Goal: Transaction & Acquisition: Purchase product/service

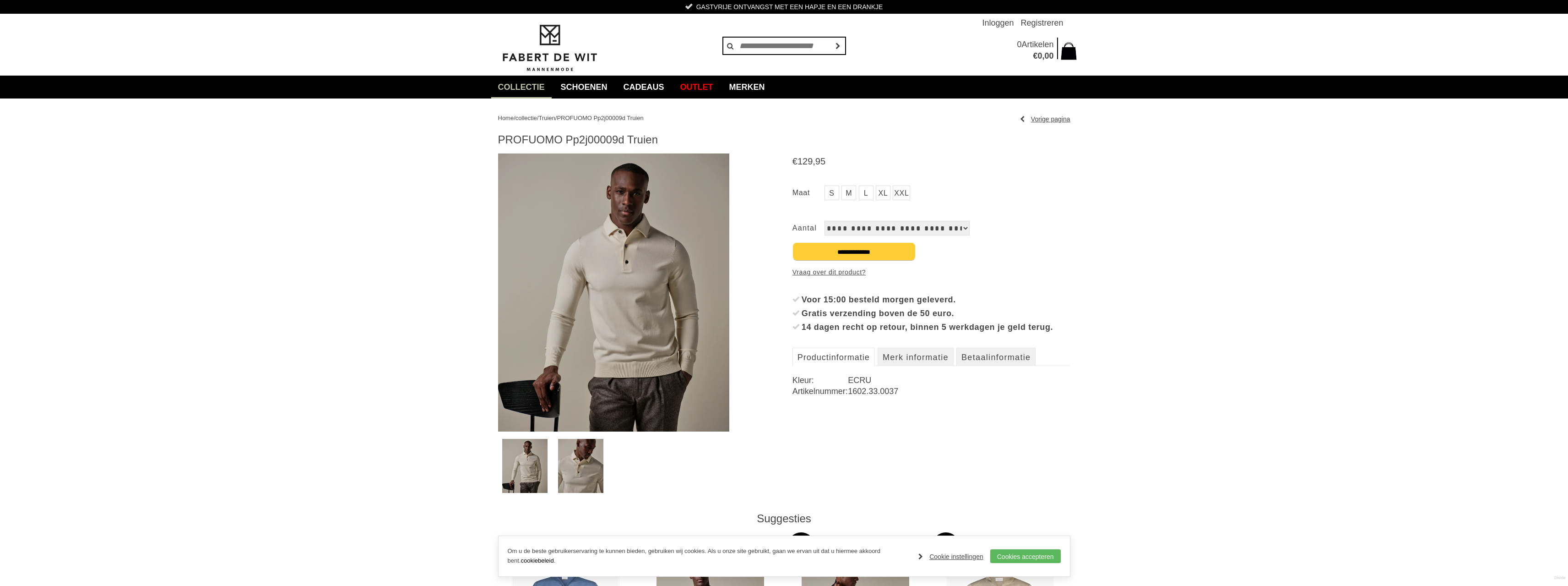
scroll to position [46, 0]
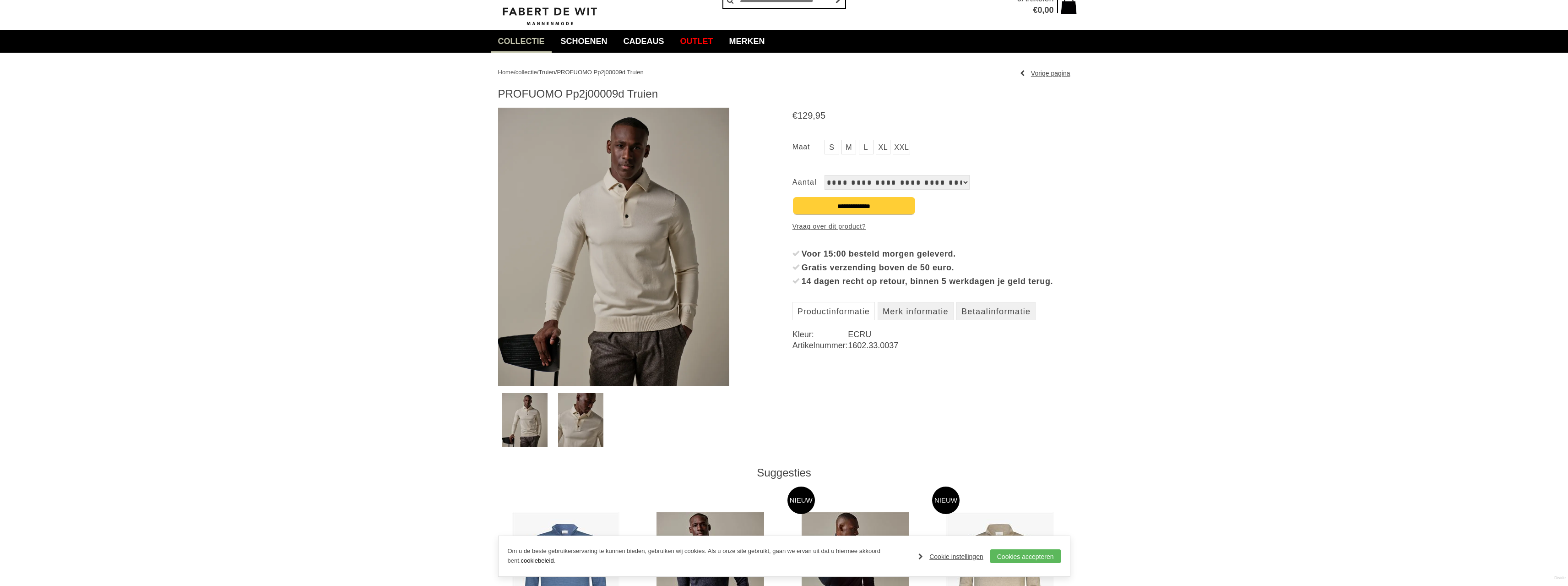
click at [564, 418] on img at bounding box center [580, 421] width 45 height 54
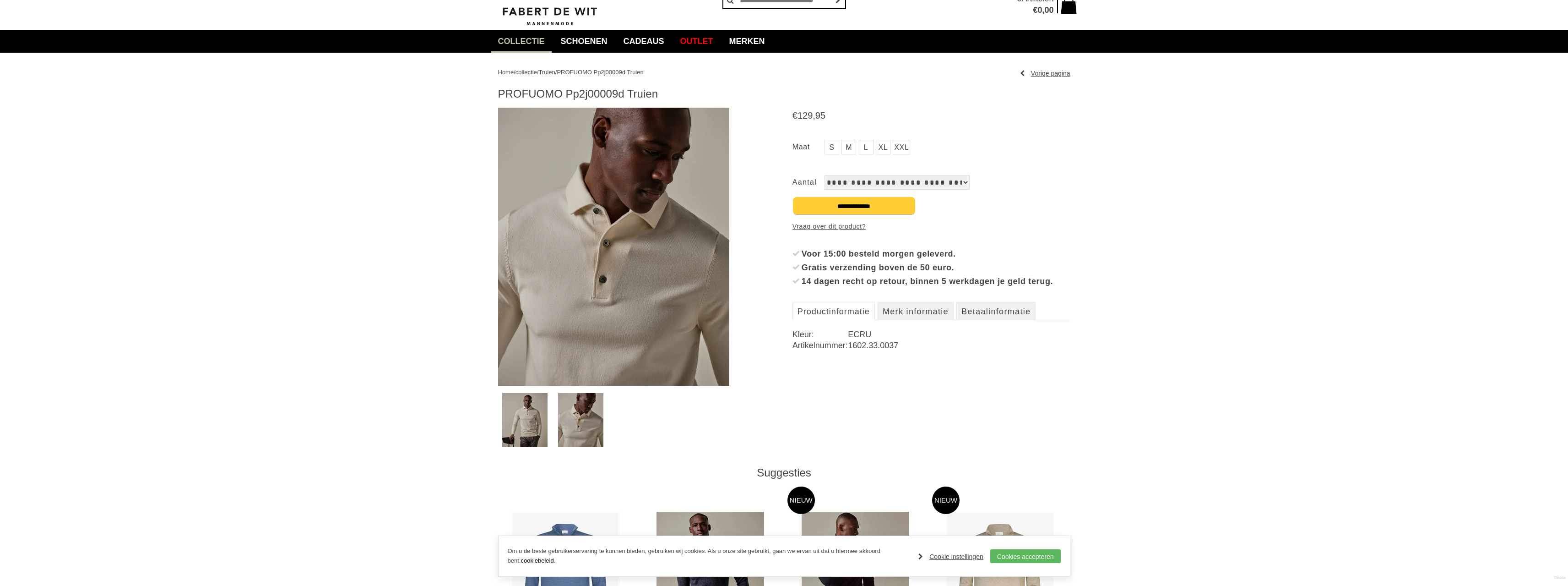
click at [523, 437] on img at bounding box center [525, 421] width 45 height 54
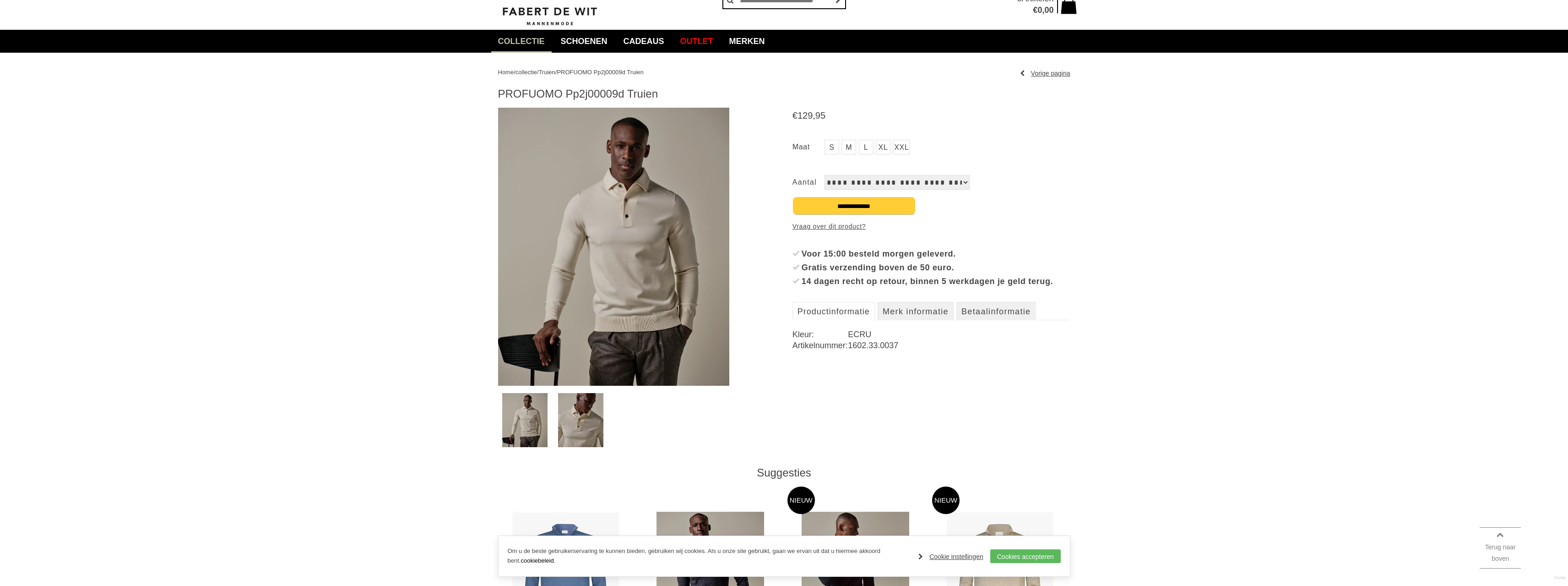
scroll to position [0, 0]
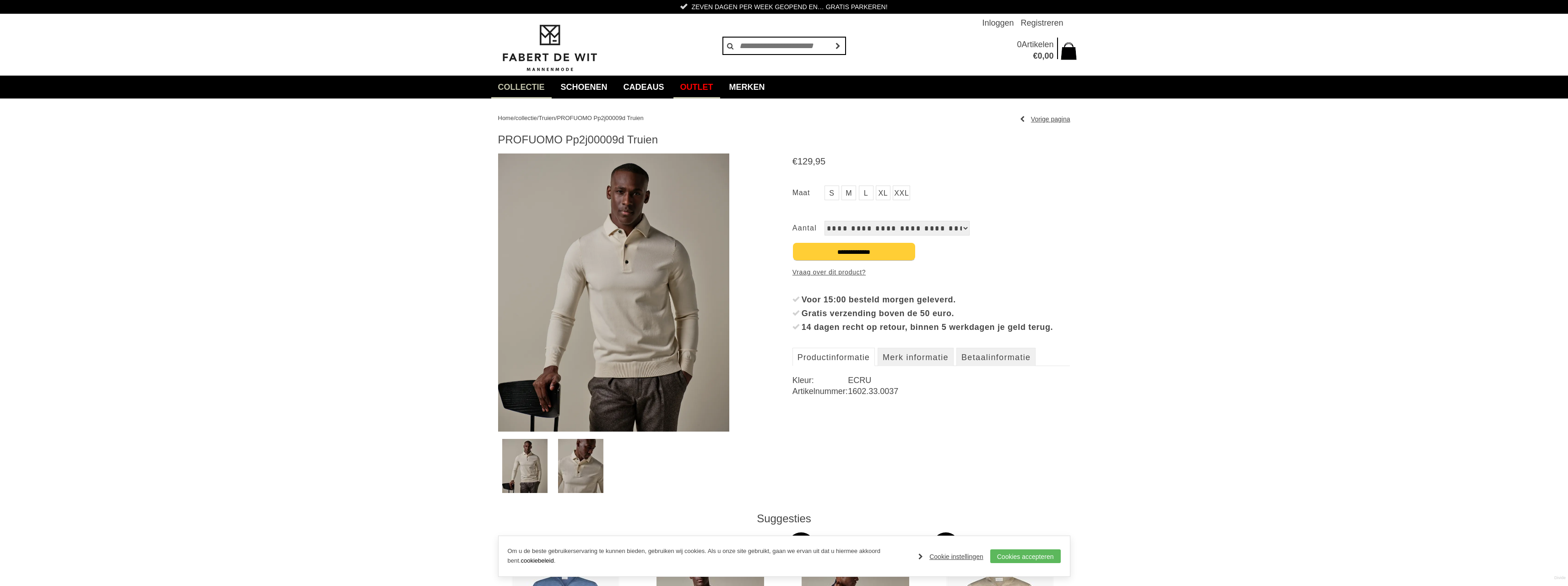
click at [716, 88] on link "Outlet" at bounding box center [697, 87] width 47 height 23
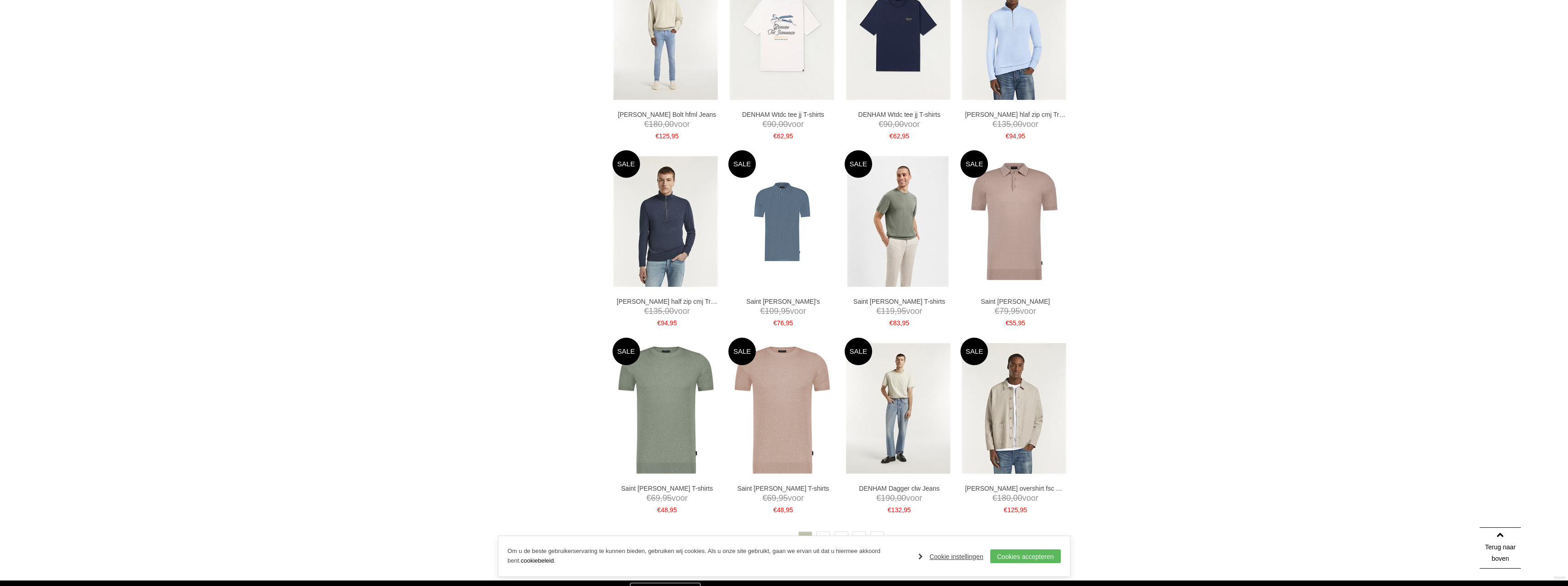
scroll to position [1558, 0]
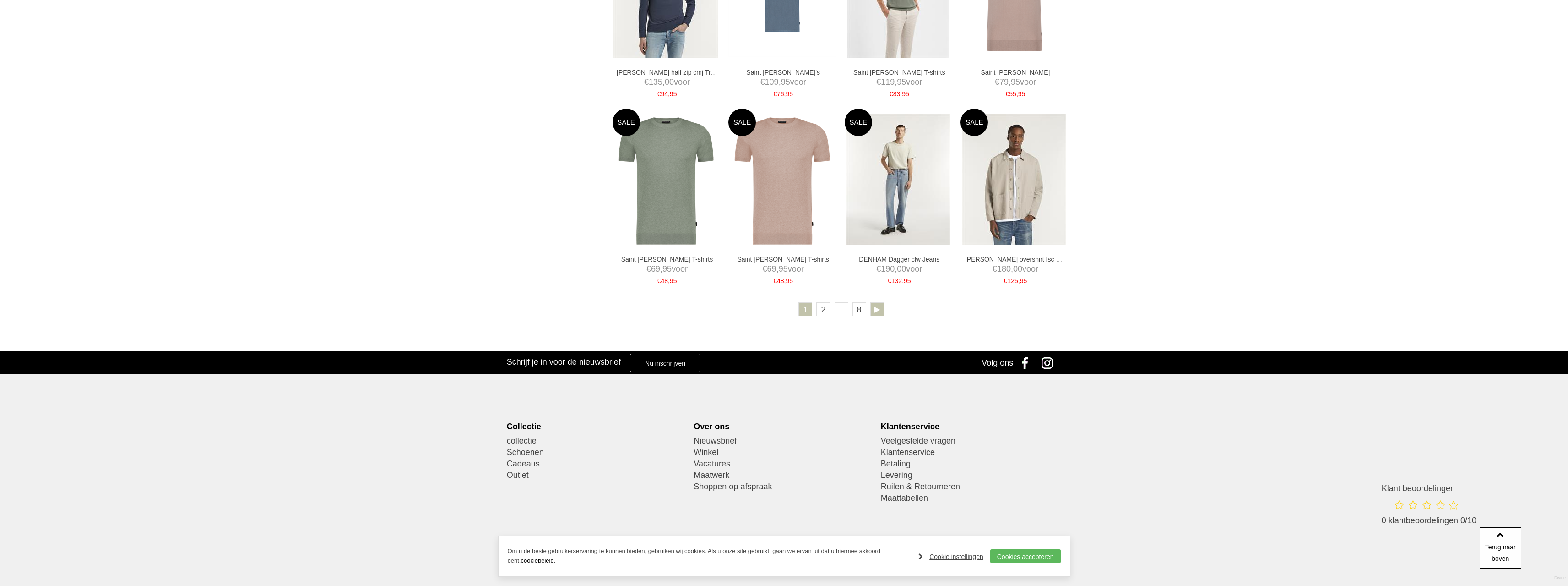
click at [880, 308] on link at bounding box center [877, 309] width 14 height 14
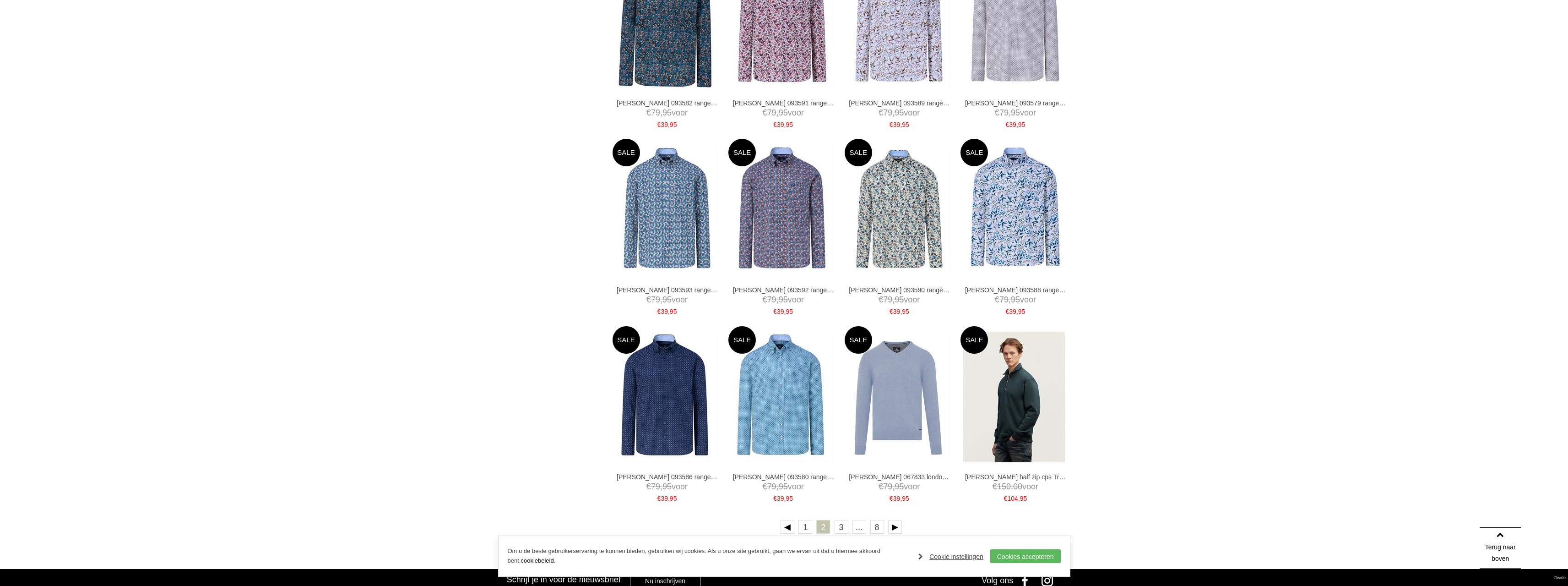
scroll to position [1600, 0]
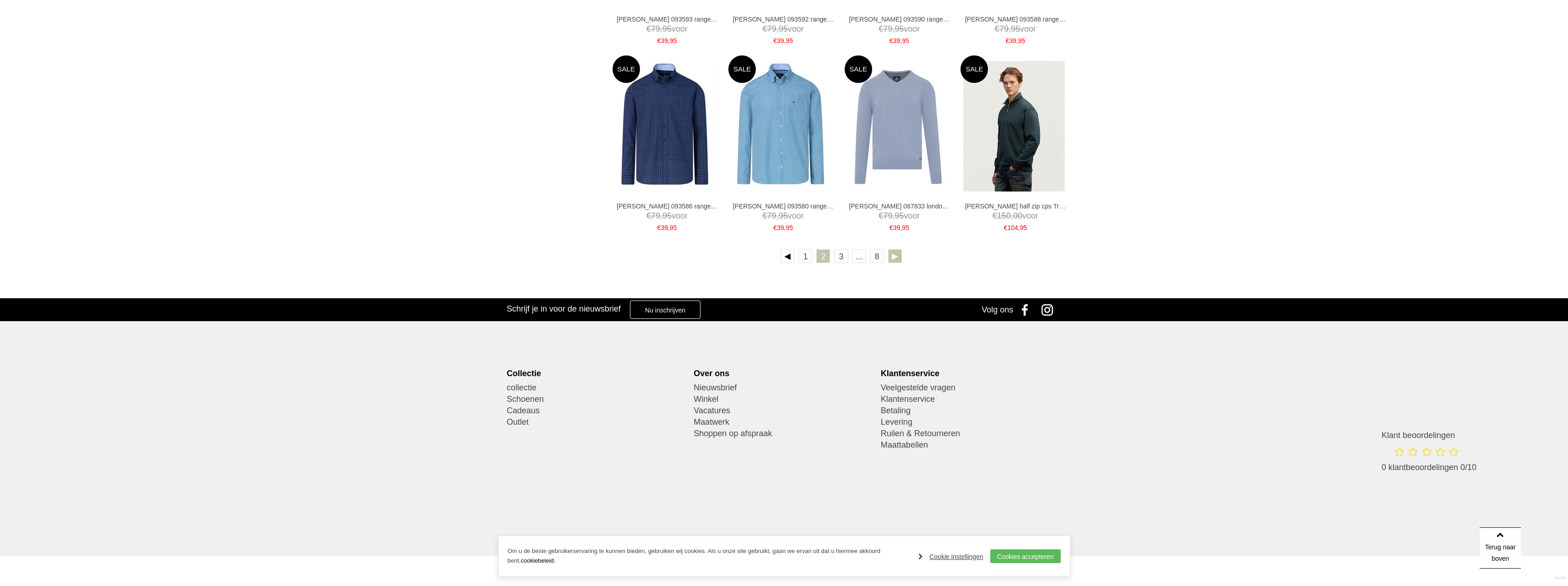
click at [896, 254] on link at bounding box center [895, 256] width 14 height 14
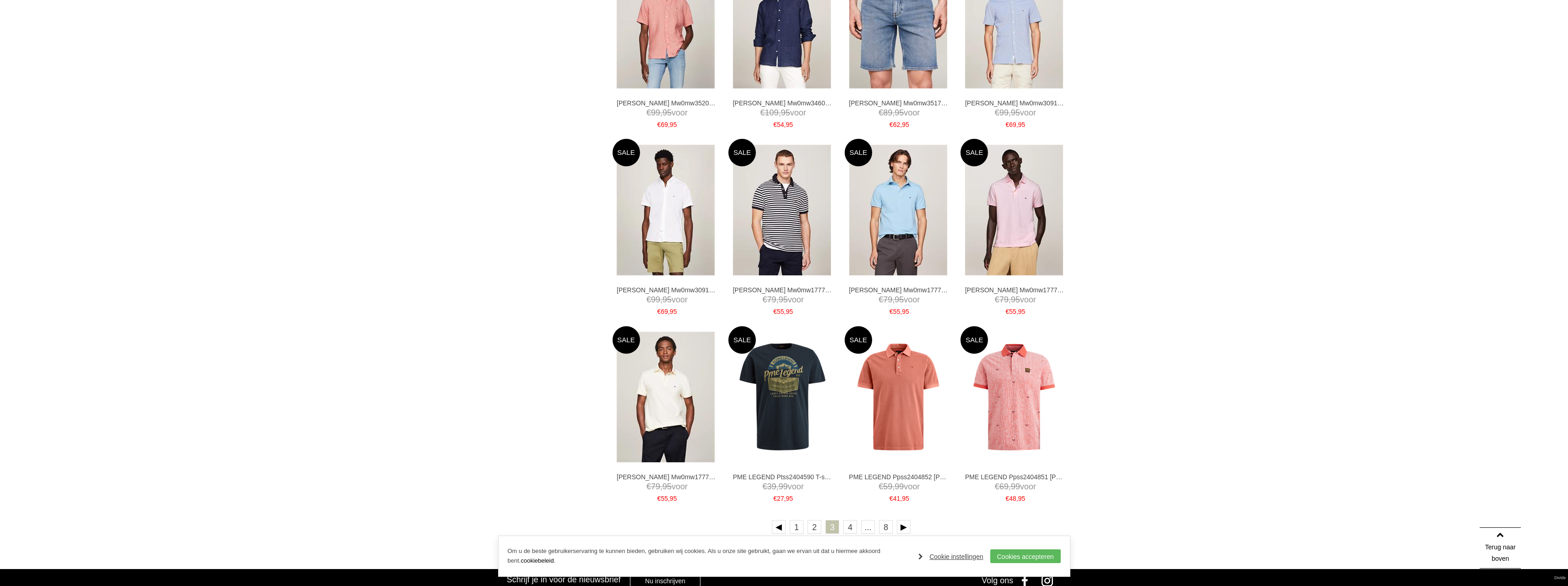
scroll to position [1375, 0]
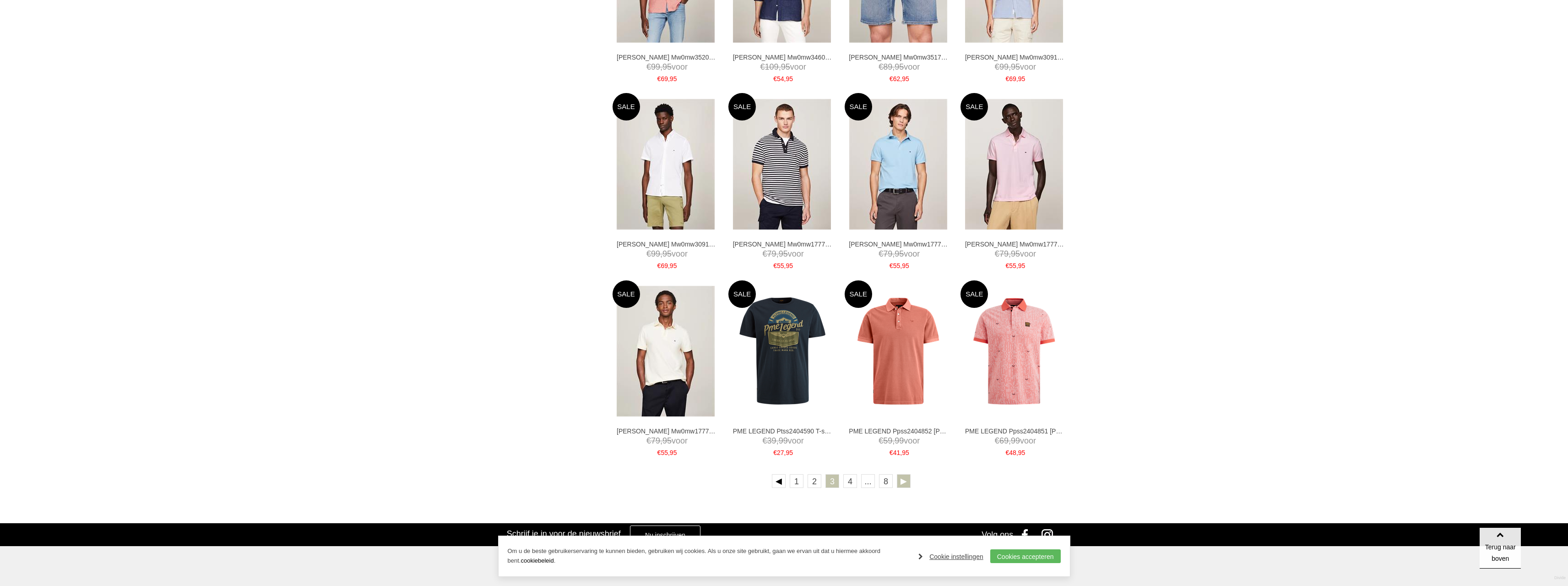
click at [901, 482] on link at bounding box center [903, 481] width 14 height 14
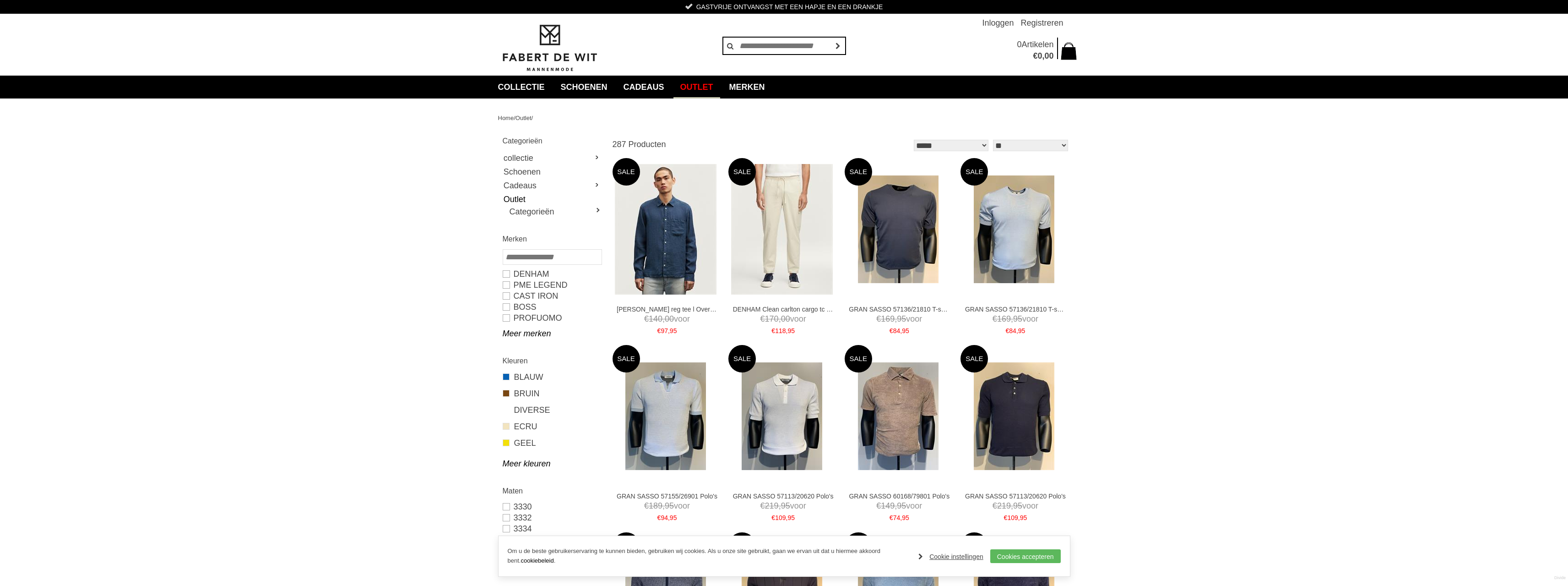
scroll to position [137, 0]
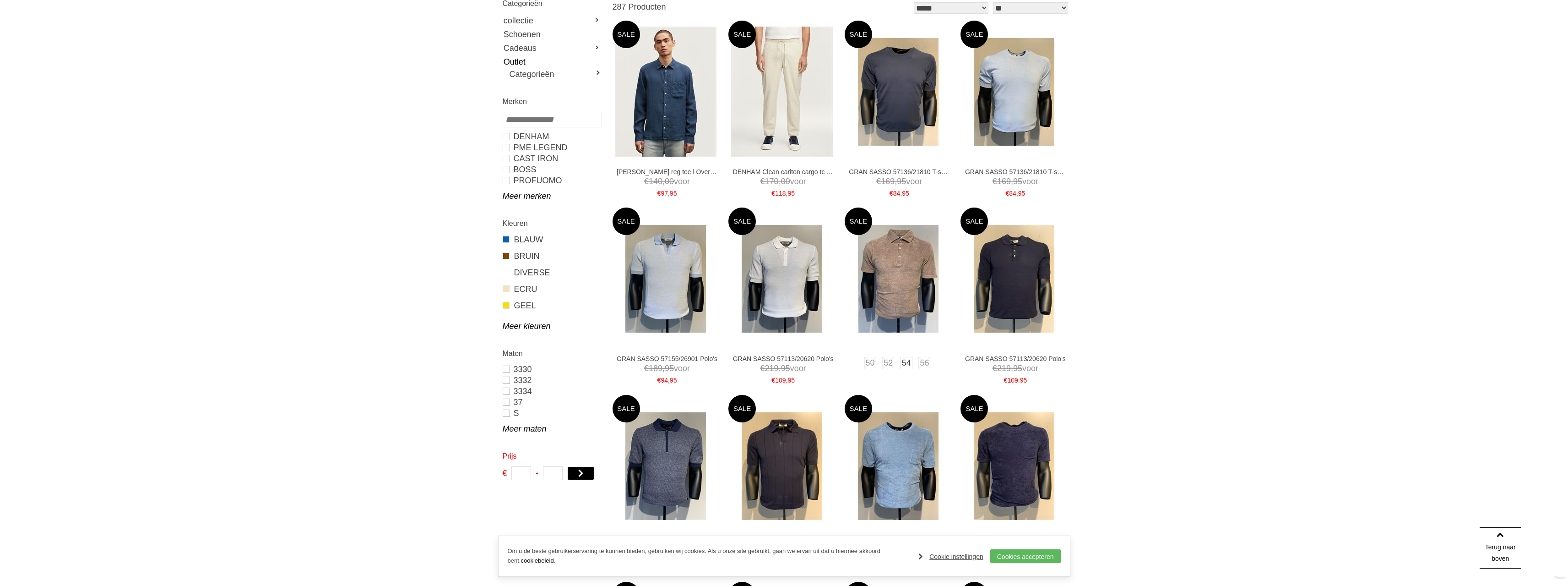
click at [905, 283] on img at bounding box center [898, 278] width 80 height 108
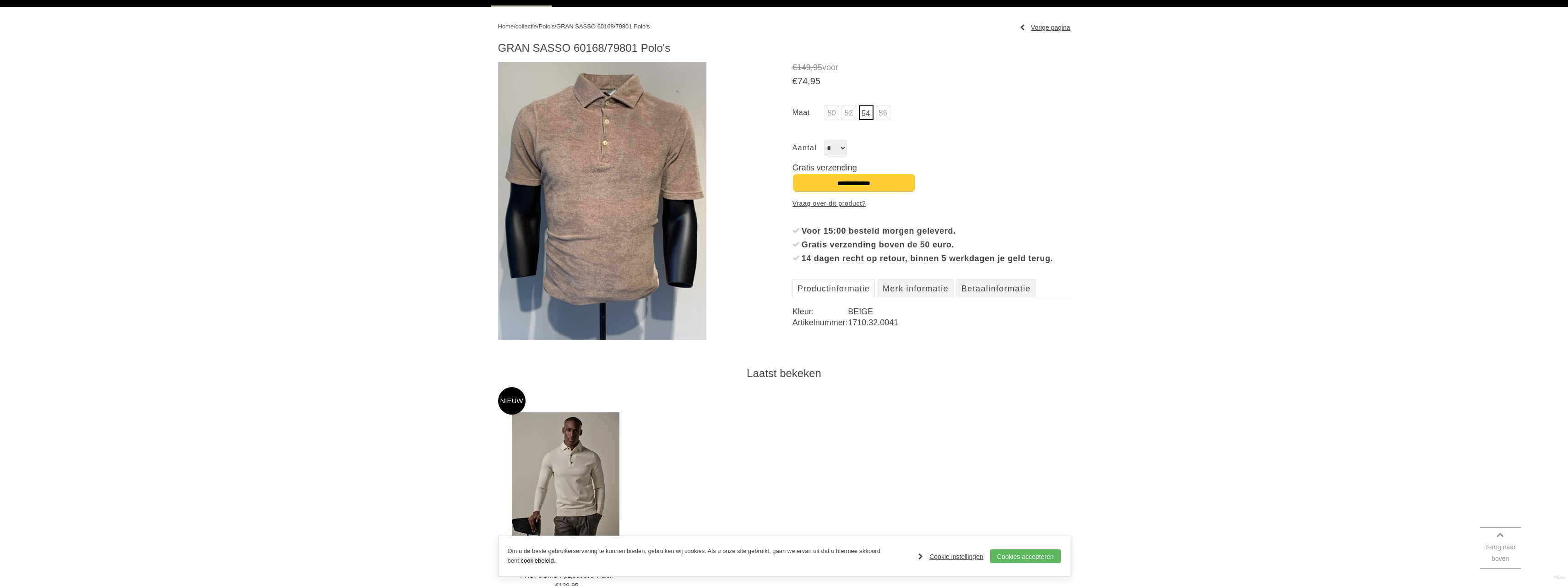
scroll to position [184, 0]
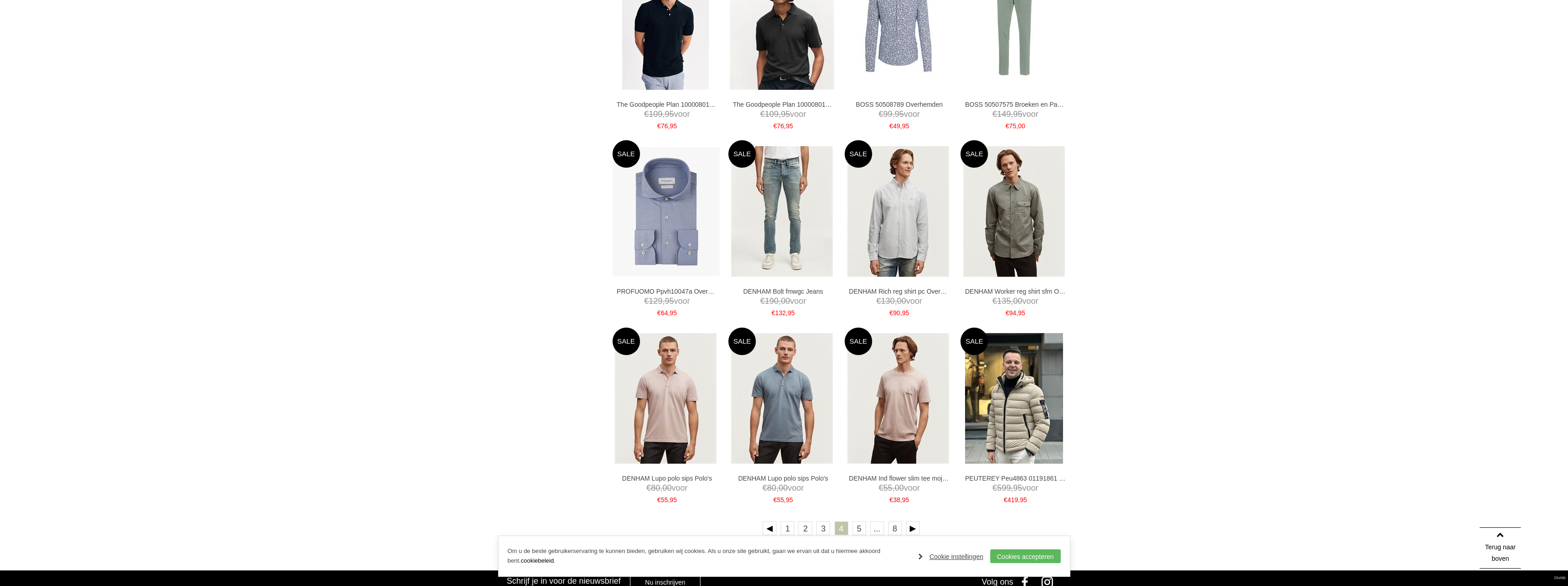
scroll to position [1465, 0]
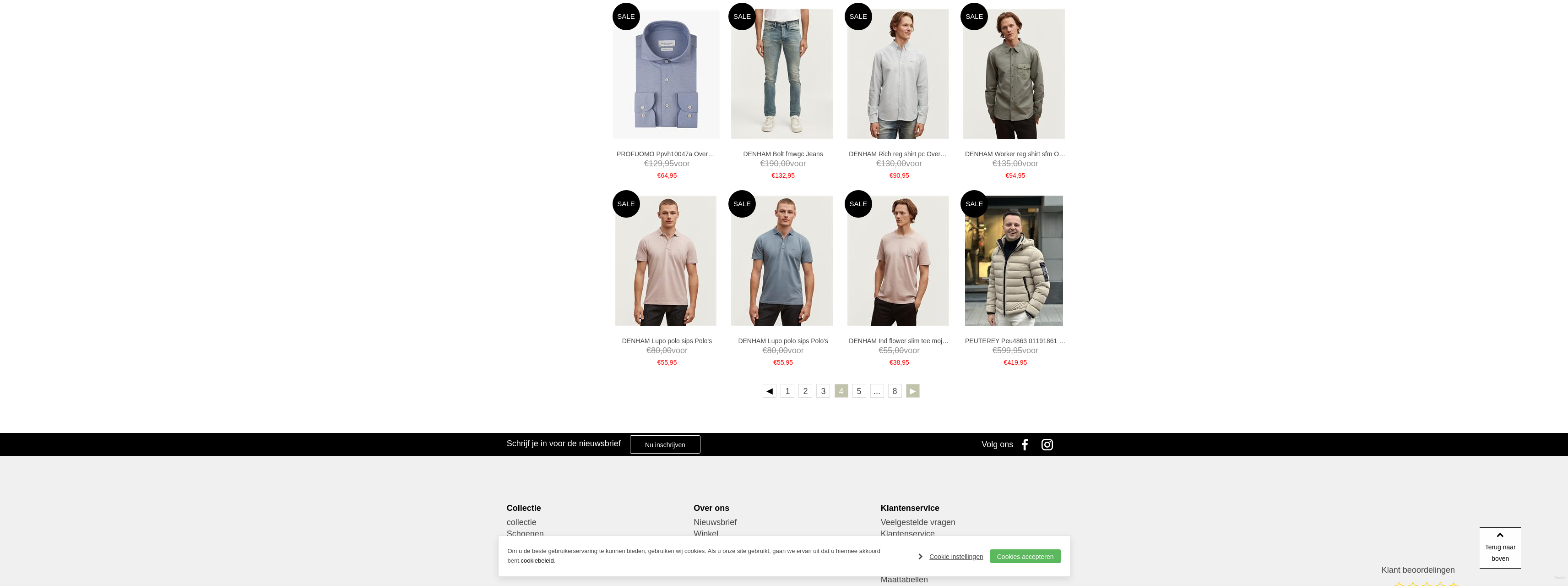
click at [917, 388] on link at bounding box center [912, 390] width 14 height 14
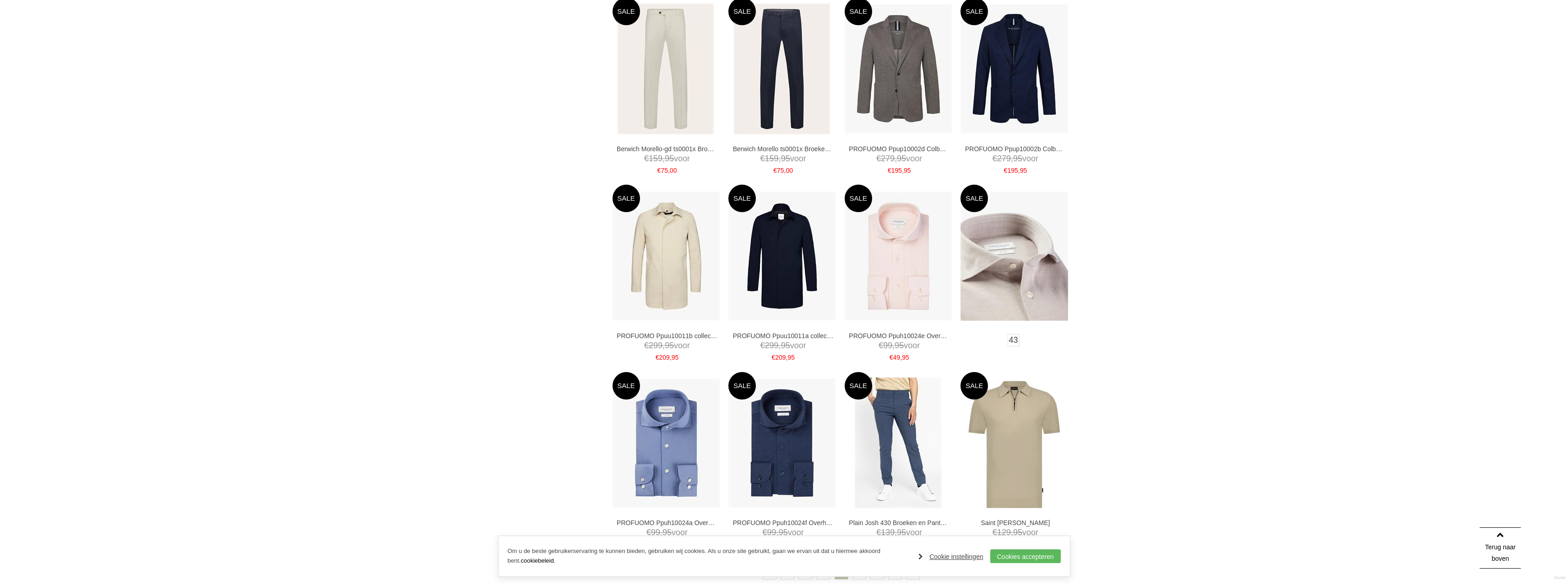
scroll to position [1512, 0]
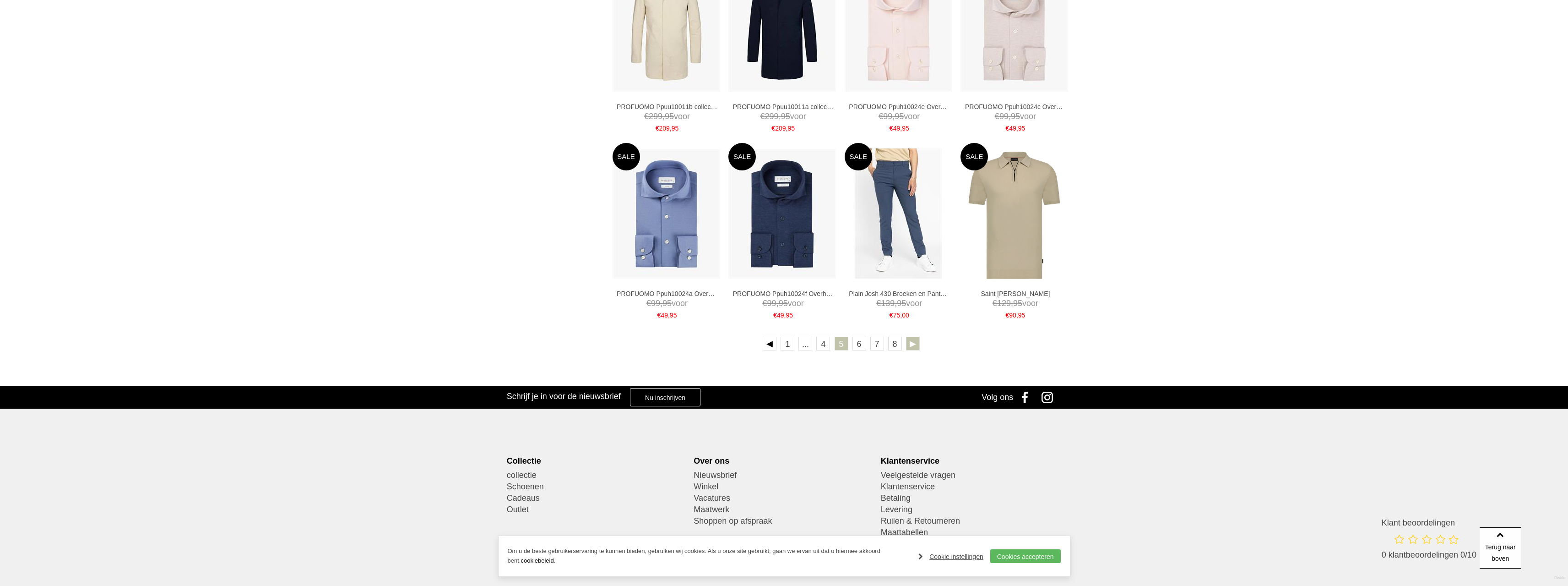
click at [916, 343] on link at bounding box center [912, 343] width 14 height 14
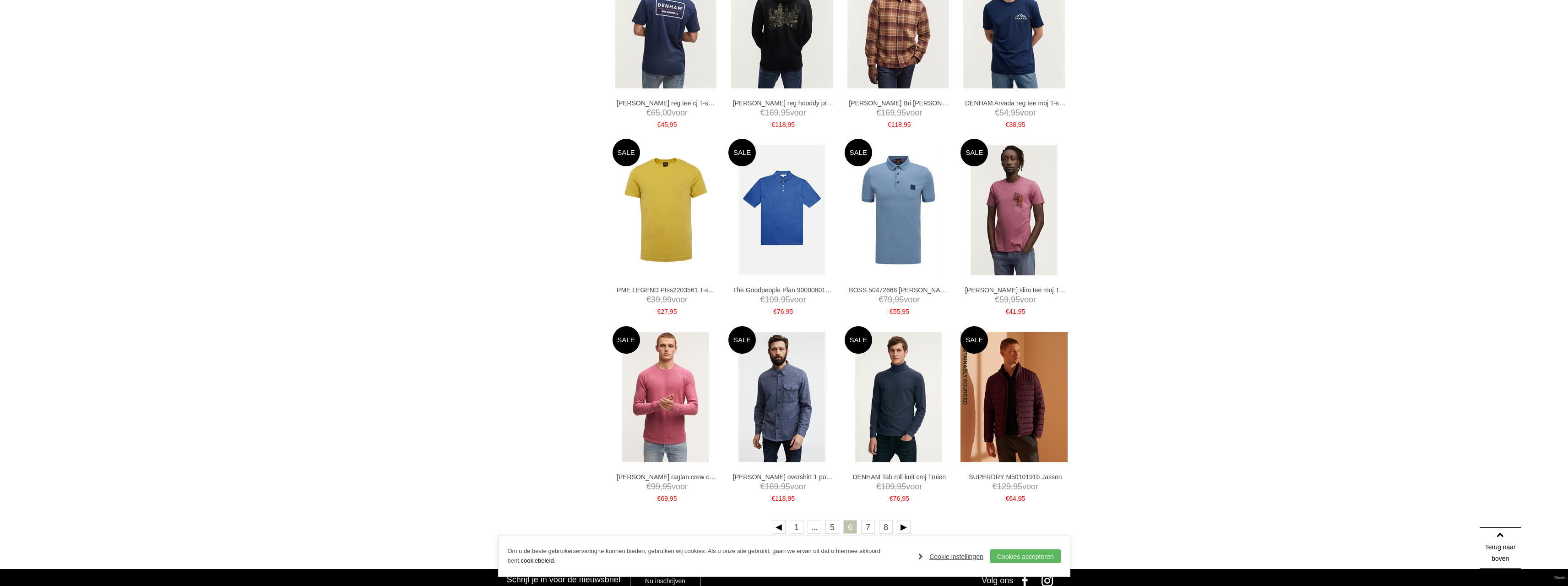
scroll to position [1512, 0]
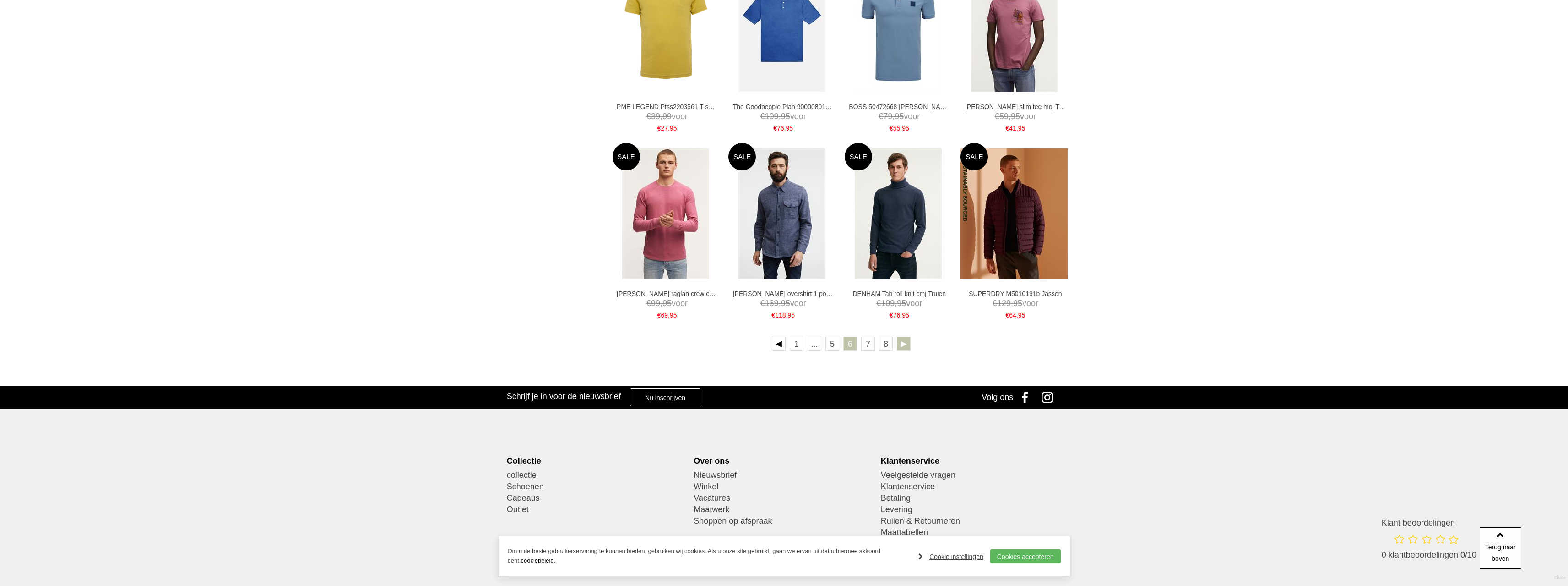
click at [899, 349] on link at bounding box center [903, 343] width 14 height 14
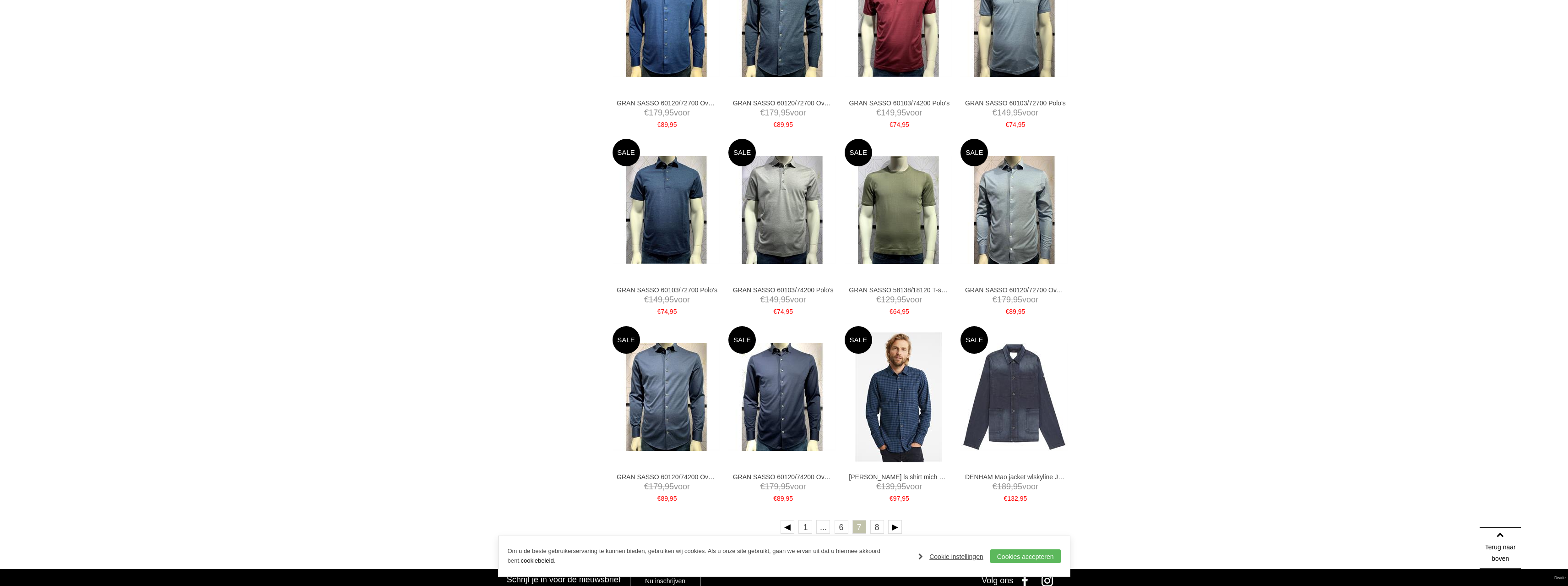
scroll to position [1375, 0]
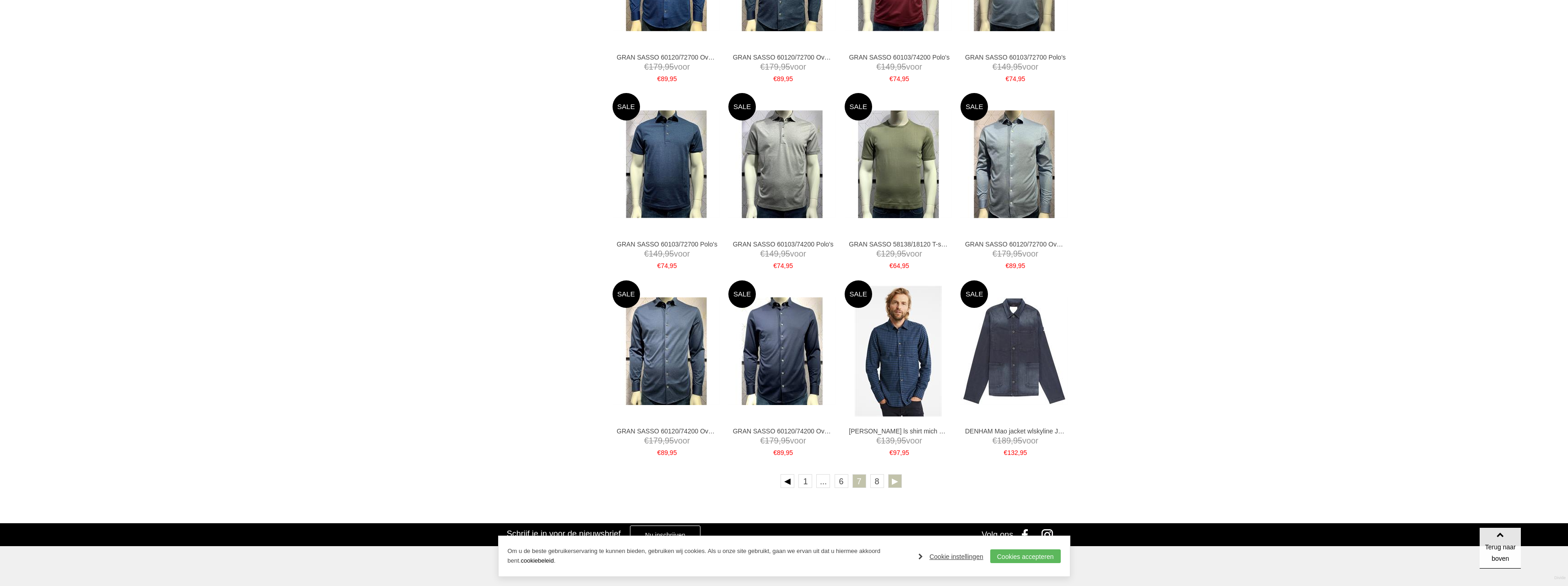
click at [897, 478] on link at bounding box center [895, 481] width 14 height 14
